Goal: Check status: Check status

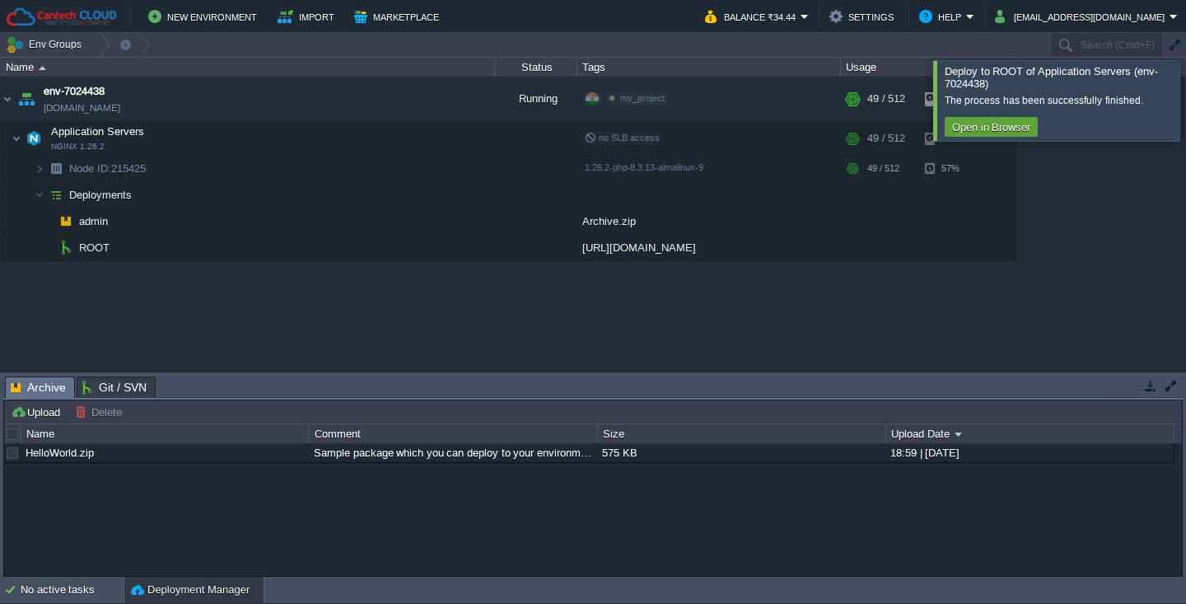
click at [1185, 91] on div at bounding box center [1206, 100] width 0 height 80
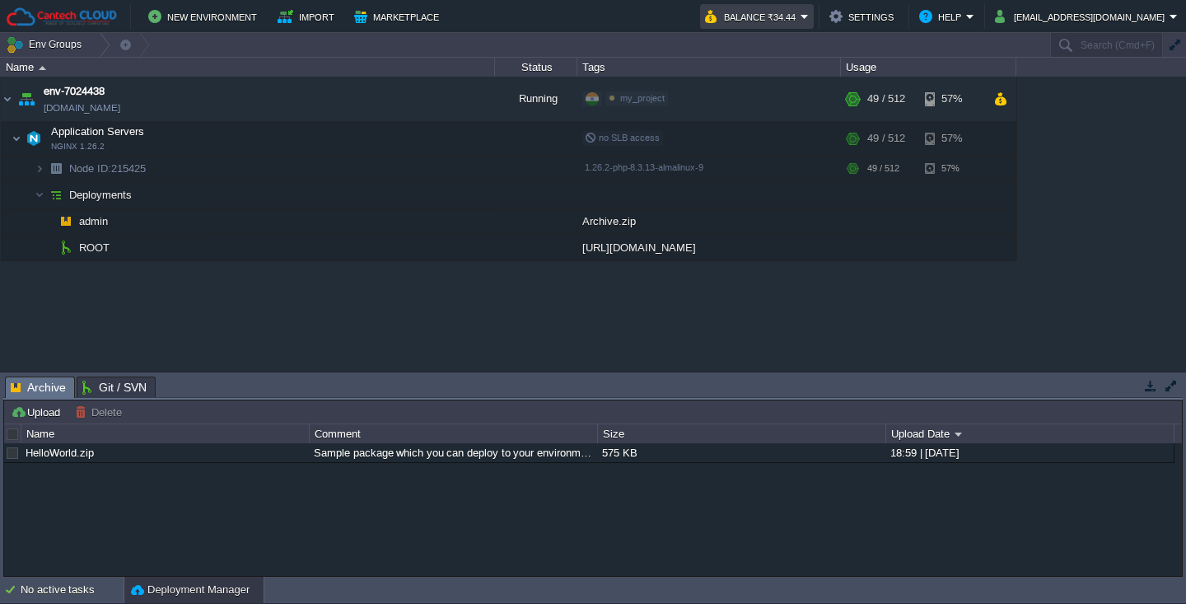
click at [763, 10] on button "Balance ₹34.44" at bounding box center [753, 17] width 96 height 20
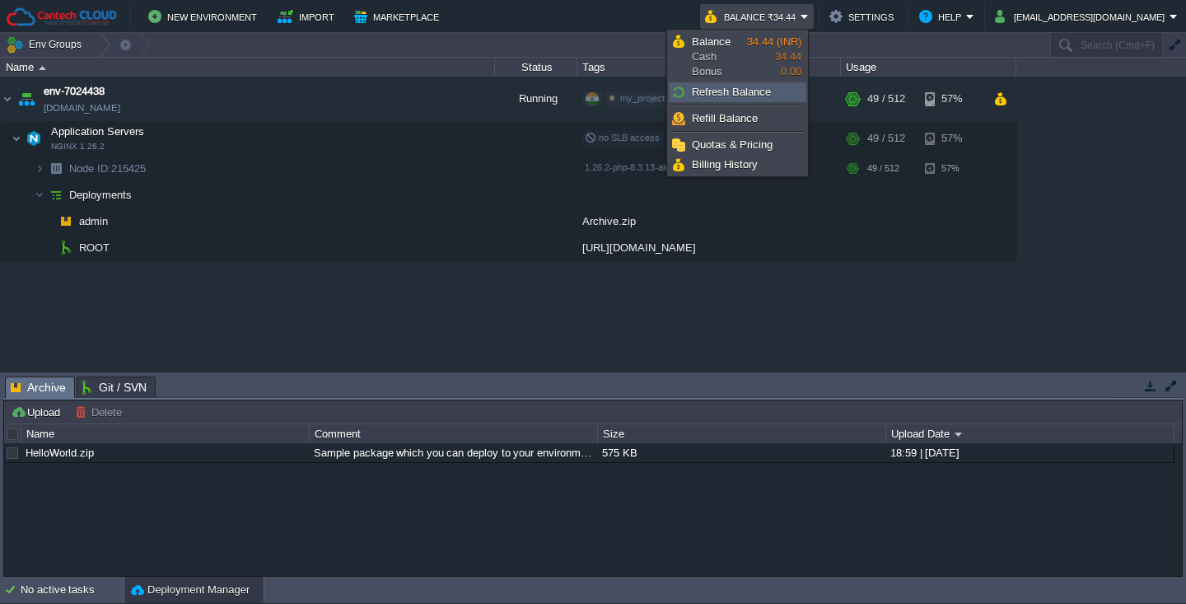
click at [745, 95] on span "Refresh Balance" at bounding box center [731, 92] width 79 height 12
click at [653, 16] on td "New Environment Import Marketplace" at bounding box center [346, 16] width 680 height 25
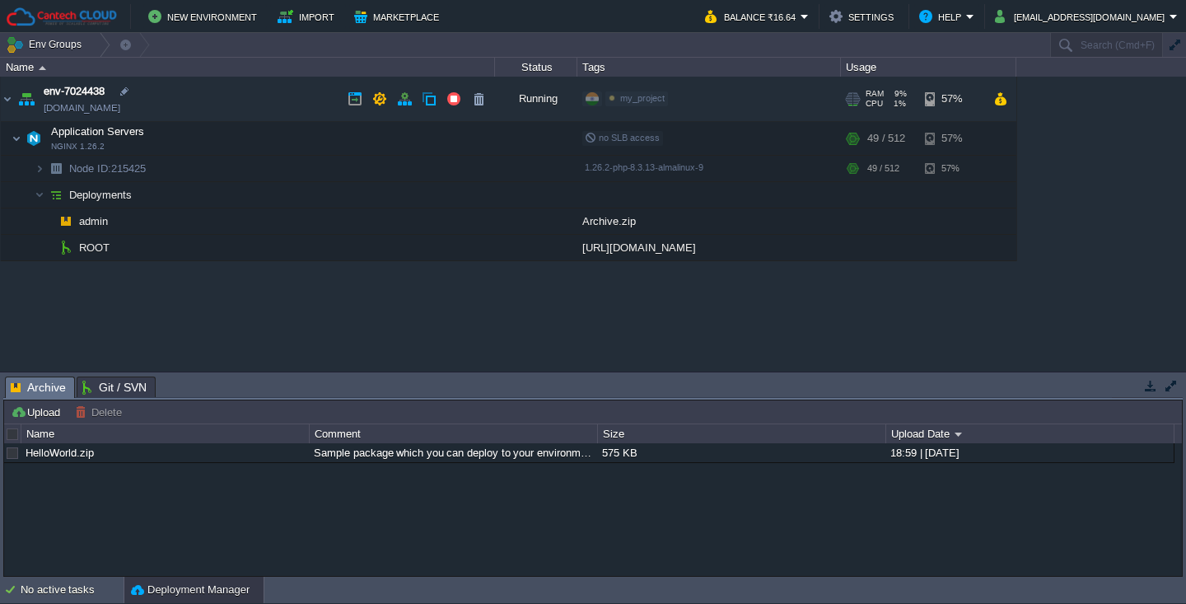
click at [872, 99] on span "CPU" at bounding box center [873, 104] width 17 height 10
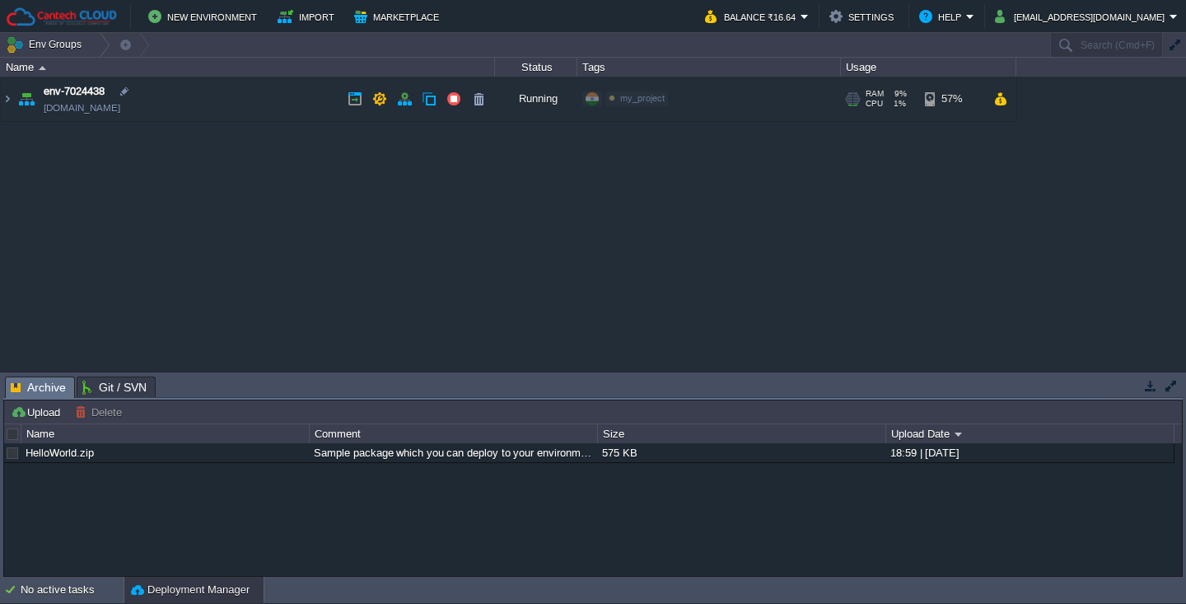
click at [871, 100] on span "CPU" at bounding box center [873, 104] width 17 height 10
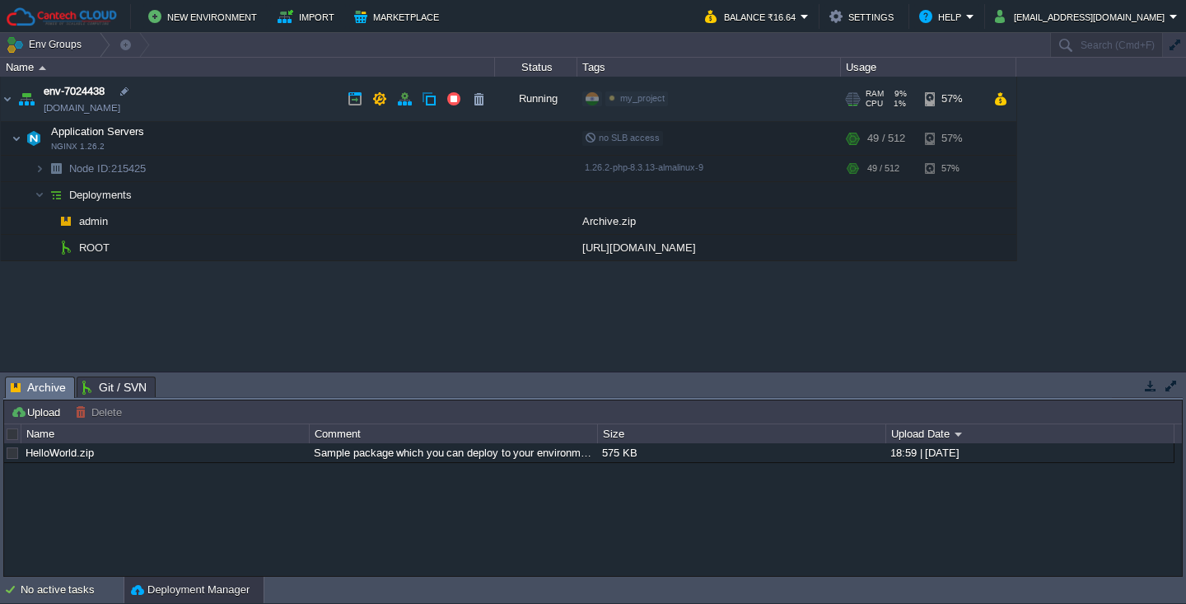
click at [931, 96] on div "57%" at bounding box center [952, 99] width 54 height 44
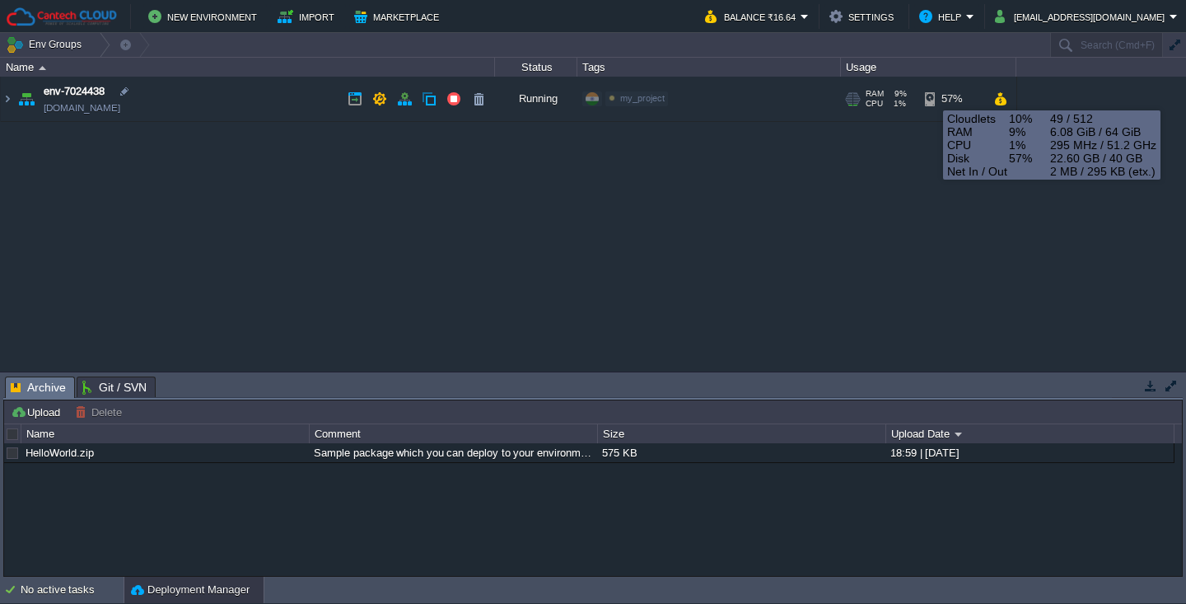
click at [935, 96] on div "57%" at bounding box center [952, 99] width 54 height 44
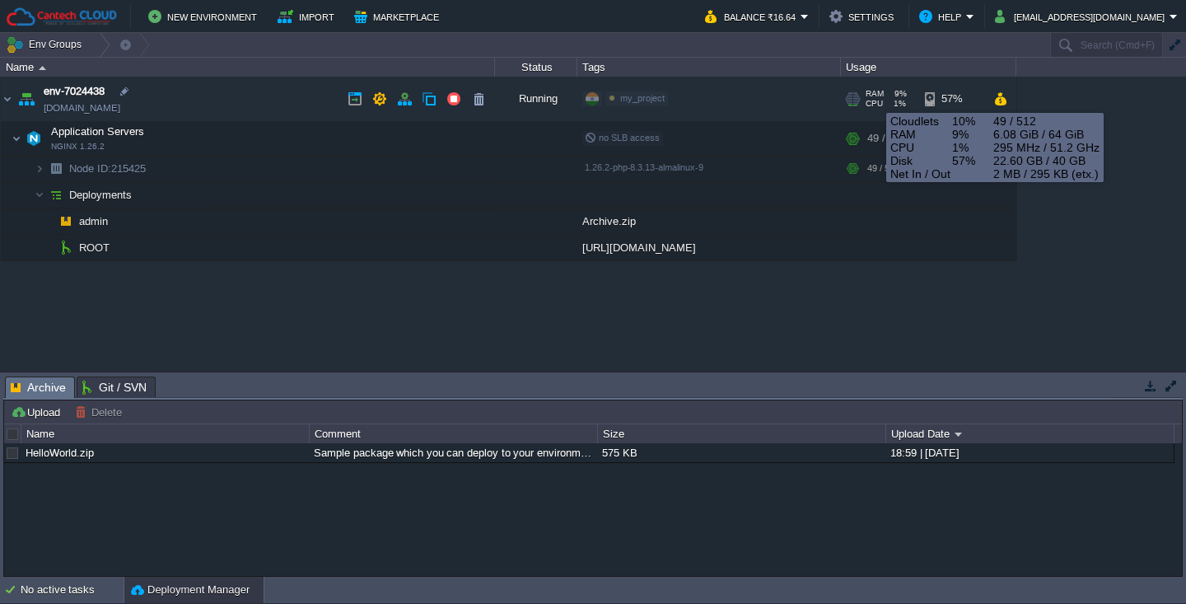
click at [879, 96] on span "RAM" at bounding box center [874, 94] width 18 height 10
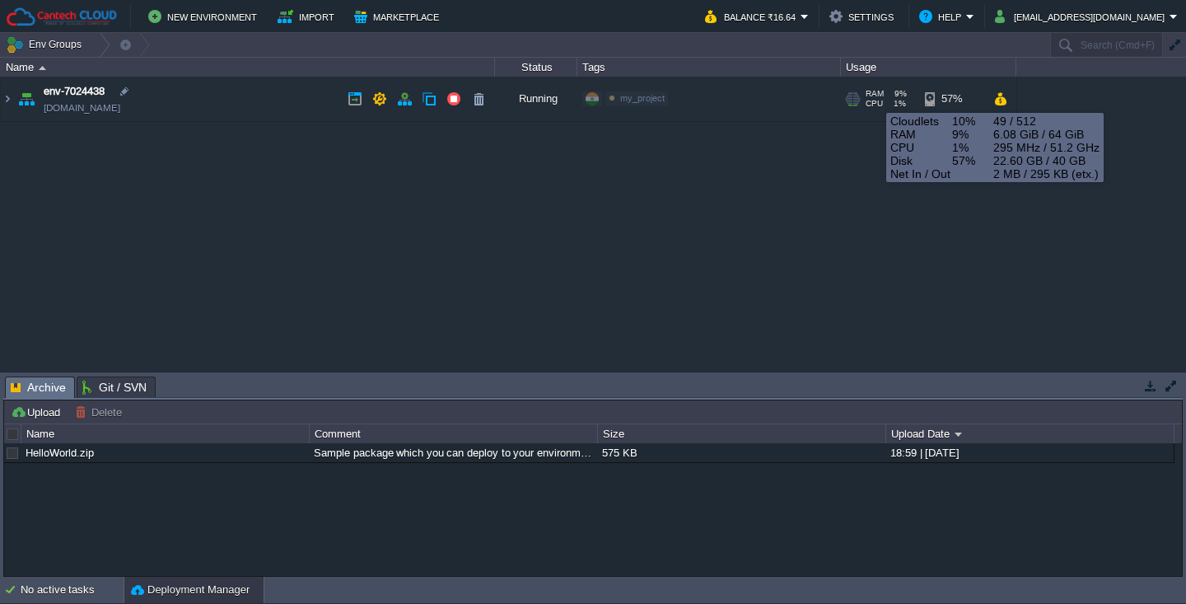
click at [879, 96] on span "RAM" at bounding box center [874, 94] width 18 height 10
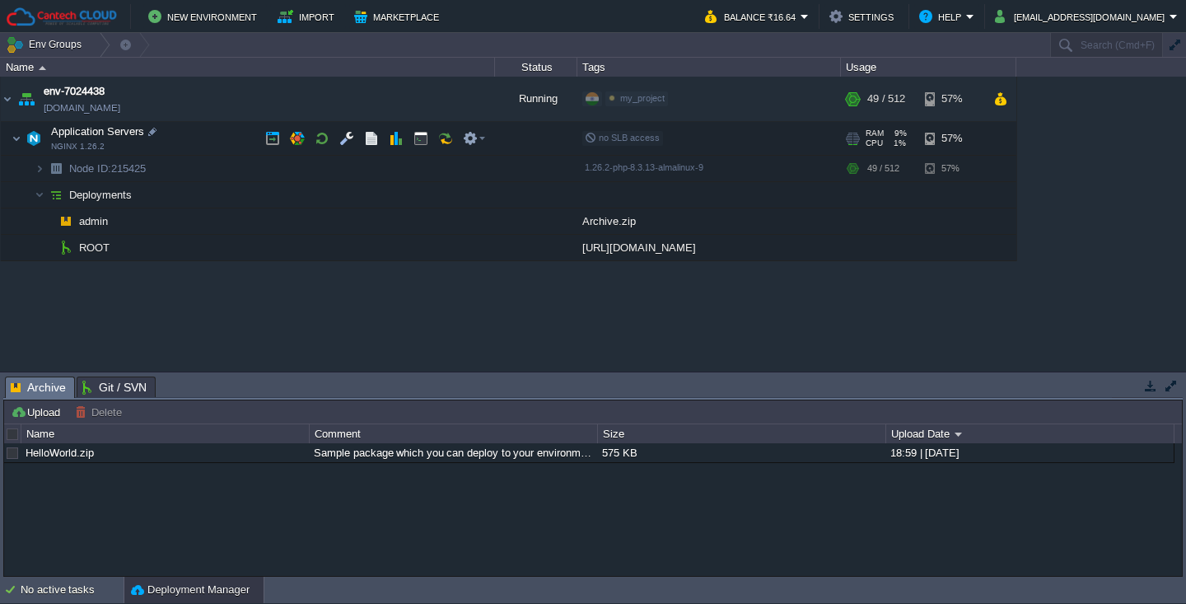
click at [912, 138] on div "RAM 9% CPU 1% 49 / 512" at bounding box center [882, 138] width 79 height 33
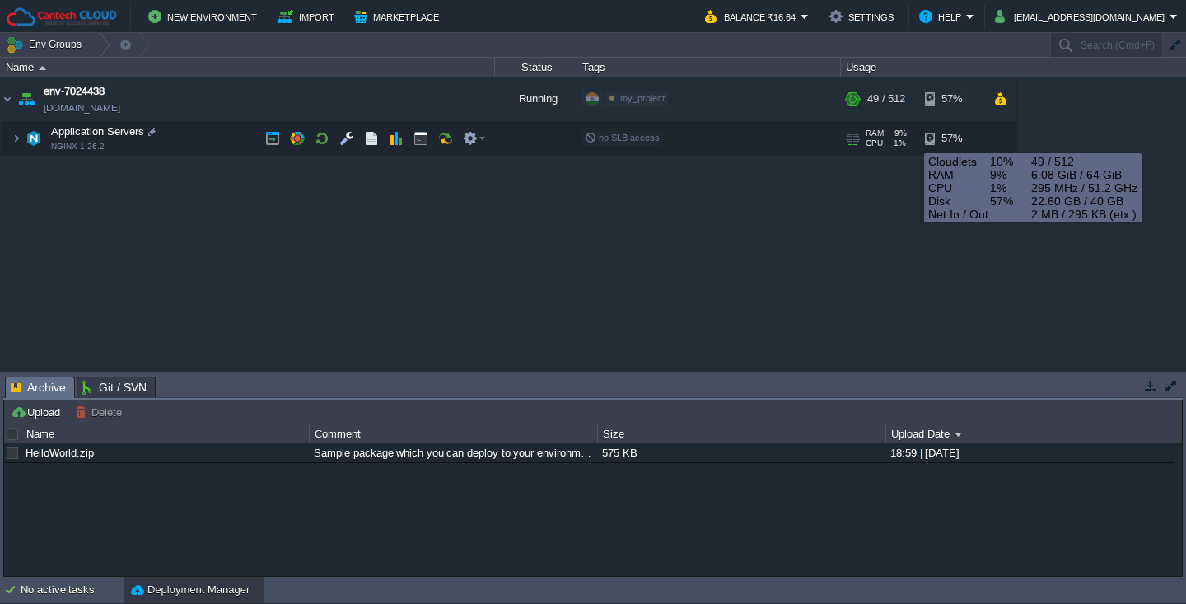
click at [907, 137] on div "RAM 9% CPU 1% 49 / 512" at bounding box center [882, 138] width 79 height 33
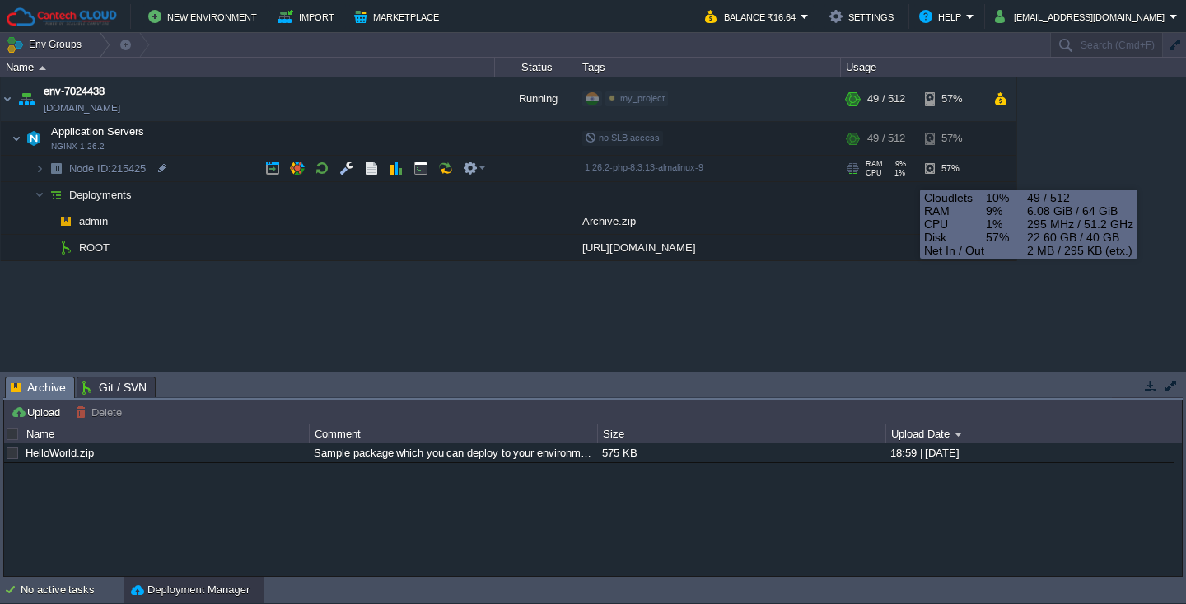
click at [907, 175] on div "RAM 9% CPU 1% 49 / 512" at bounding box center [882, 169] width 79 height 26
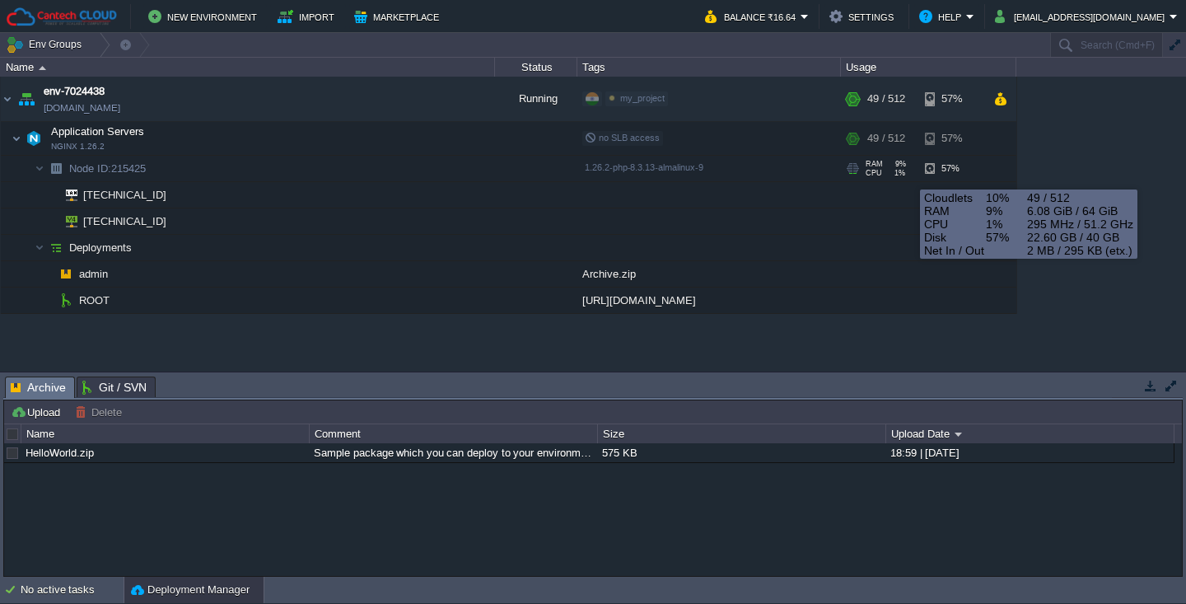
click at [907, 175] on div "RAM 9% CPU 1% 49 / 512" at bounding box center [882, 169] width 79 height 26
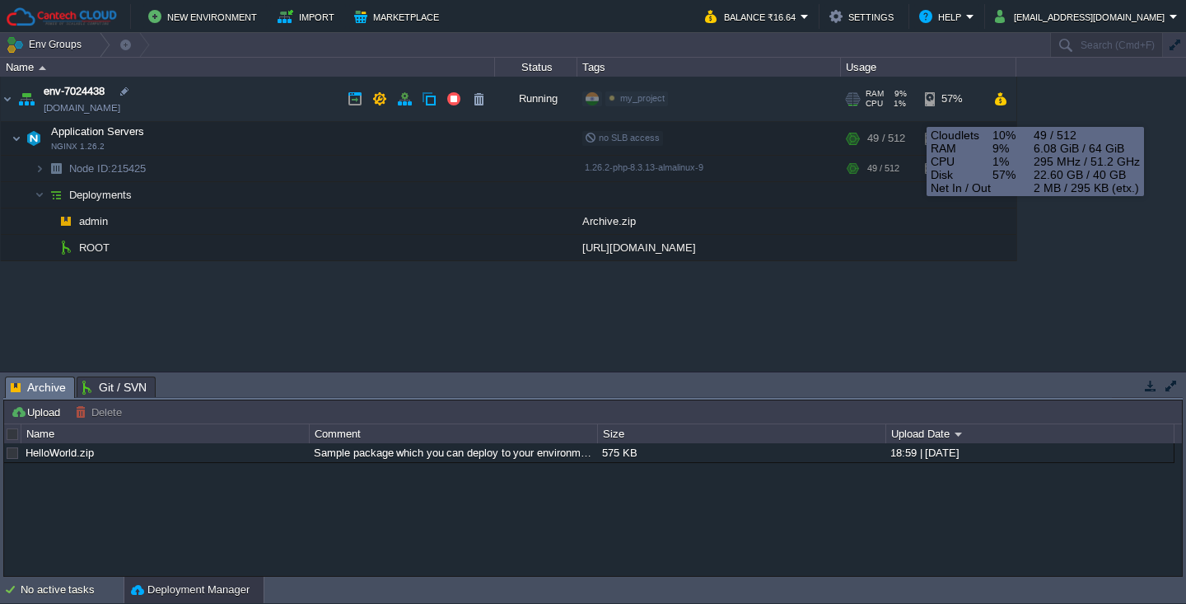
click at [917, 95] on div "RAM 9% CPU 1% 49 / 512" at bounding box center [882, 99] width 79 height 44
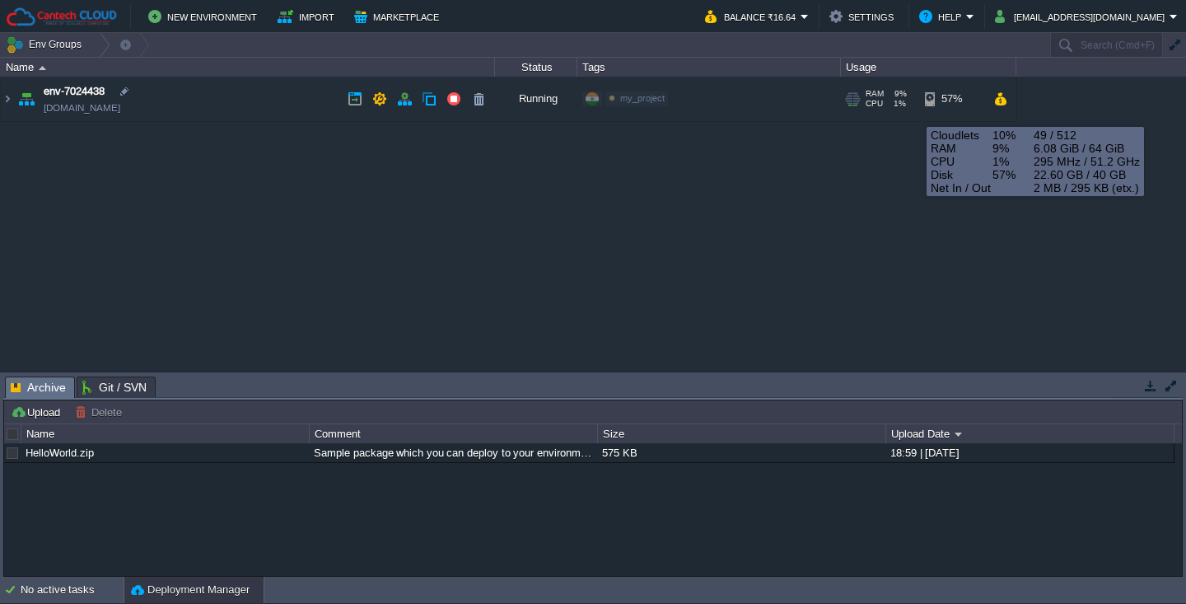
click at [917, 96] on div "RAM 9% CPU 1% 49 / 512" at bounding box center [882, 99] width 79 height 44
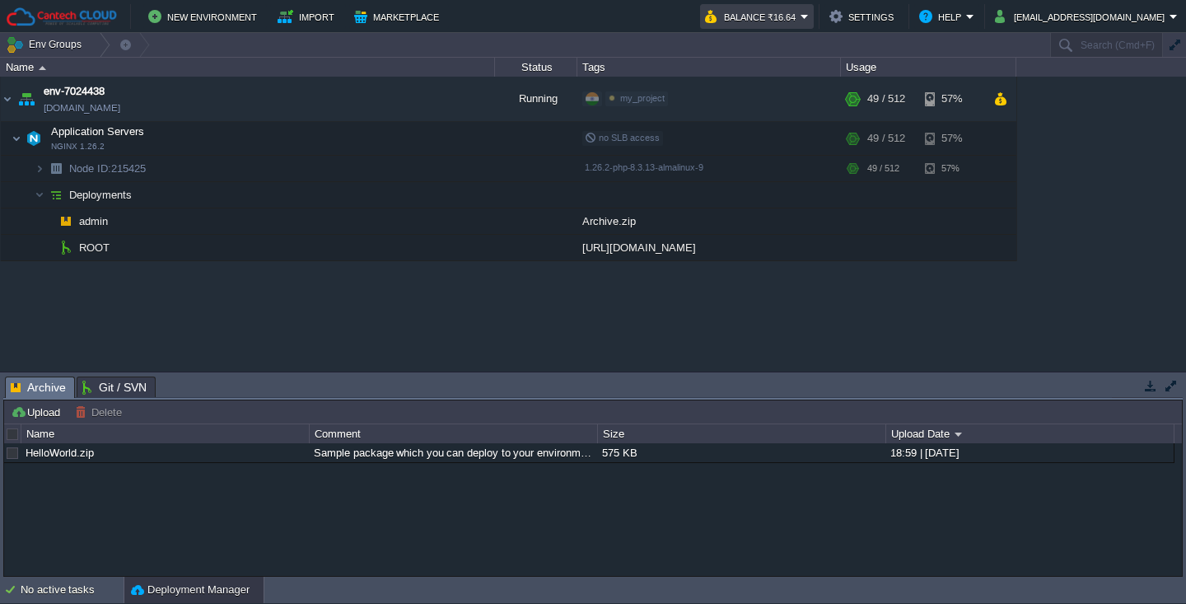
click at [797, 23] on em "Balance ₹16.64" at bounding box center [757, 17] width 104 height 20
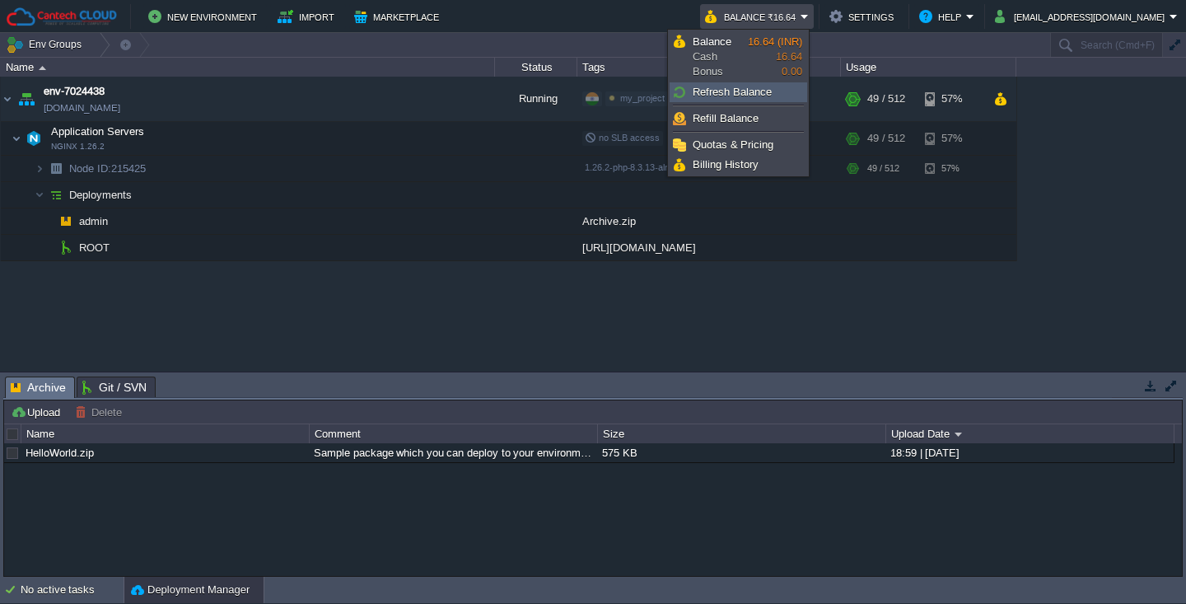
click at [758, 90] on span "Refresh Balance" at bounding box center [732, 92] width 79 height 12
click at [718, 96] on span "Refresh Balance" at bounding box center [732, 92] width 79 height 12
click at [753, 91] on span "Refresh Balance" at bounding box center [732, 92] width 79 height 12
click at [740, 90] on span "Refresh Balance" at bounding box center [732, 92] width 79 height 12
